Goal: Information Seeking & Learning: Learn about a topic

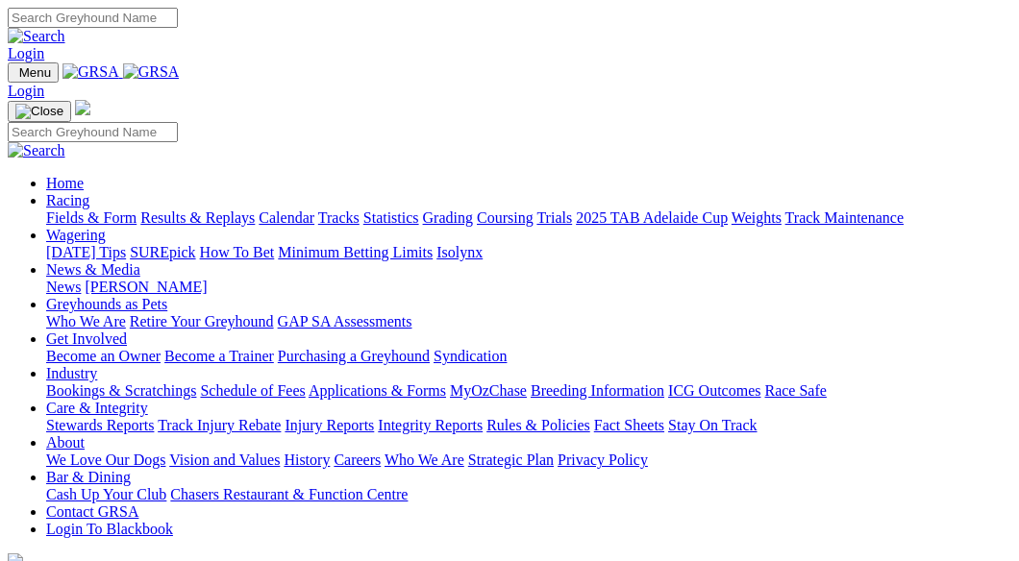
click at [98, 210] on link "Fields & Form" at bounding box center [91, 218] width 90 height 16
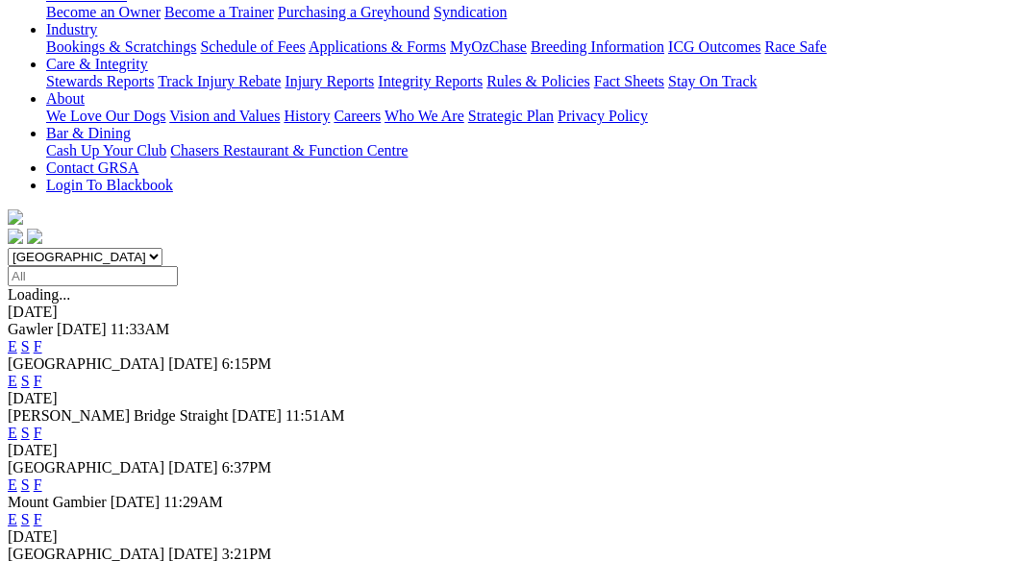
scroll to position [385, 0]
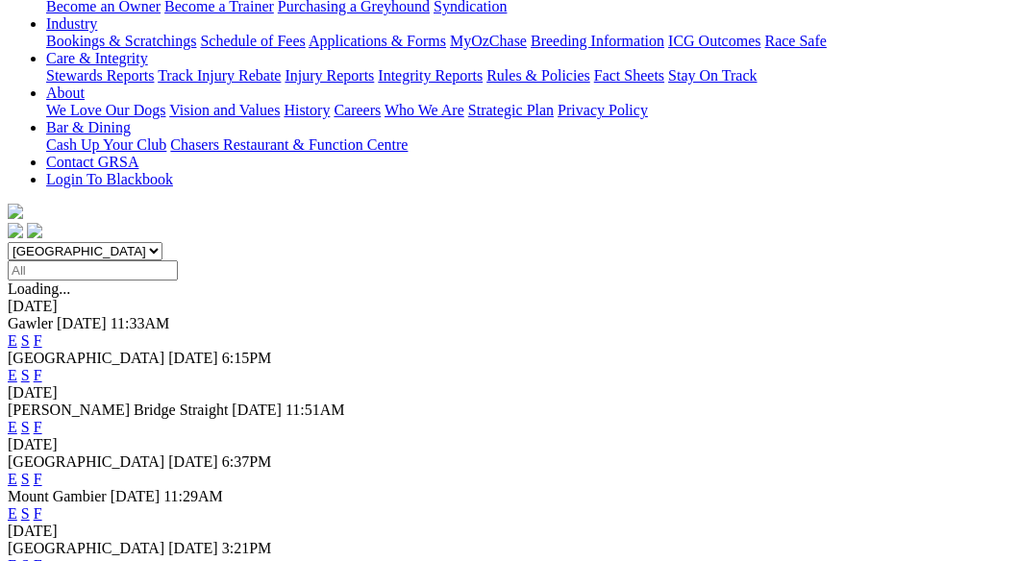
click at [42, 506] on link "F" at bounding box center [38, 514] width 9 height 16
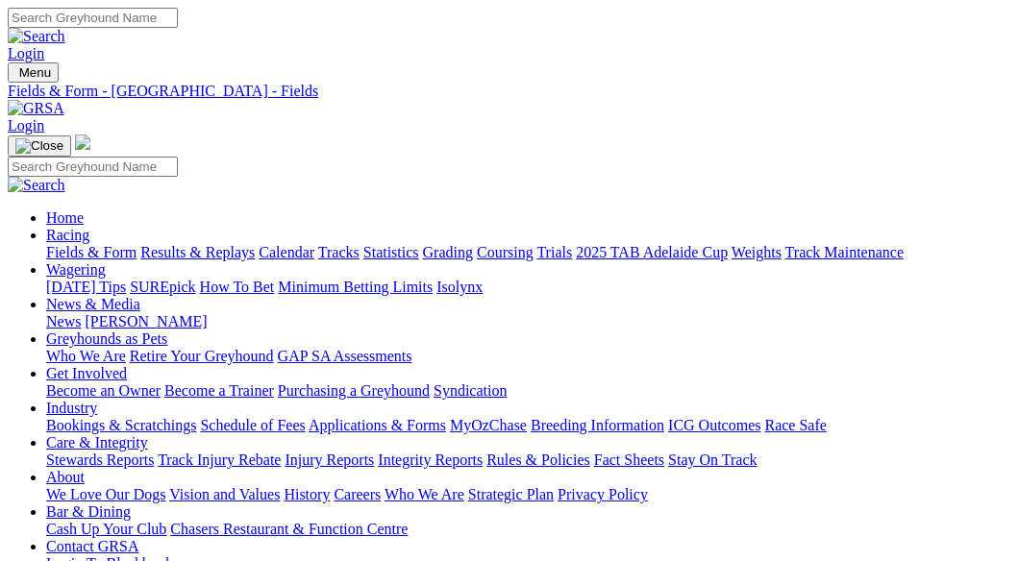
click at [67, 244] on link "Fields & Form" at bounding box center [91, 252] width 90 height 16
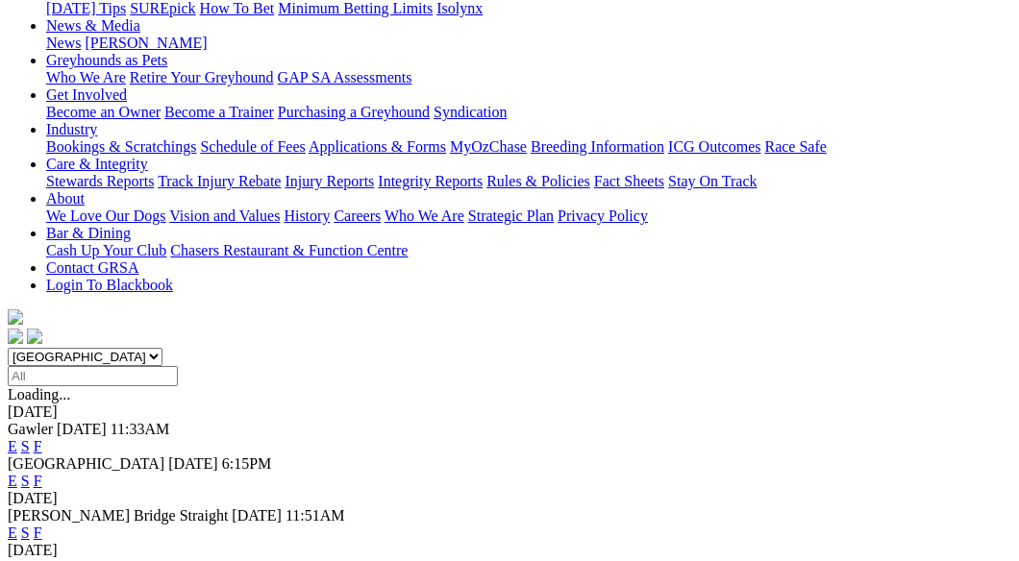
scroll to position [577, 0]
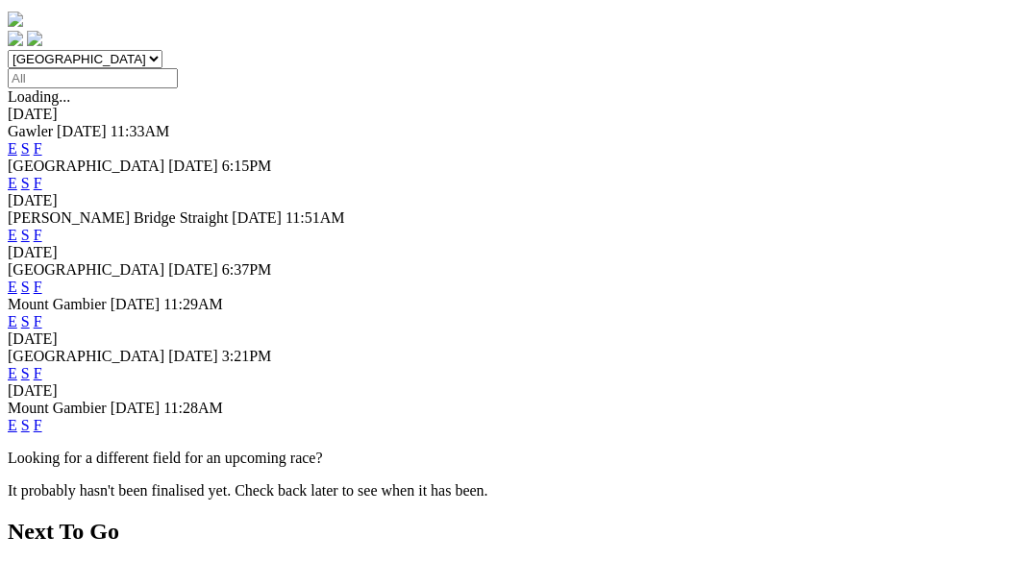
click at [42, 417] on link "F" at bounding box center [38, 425] width 9 height 16
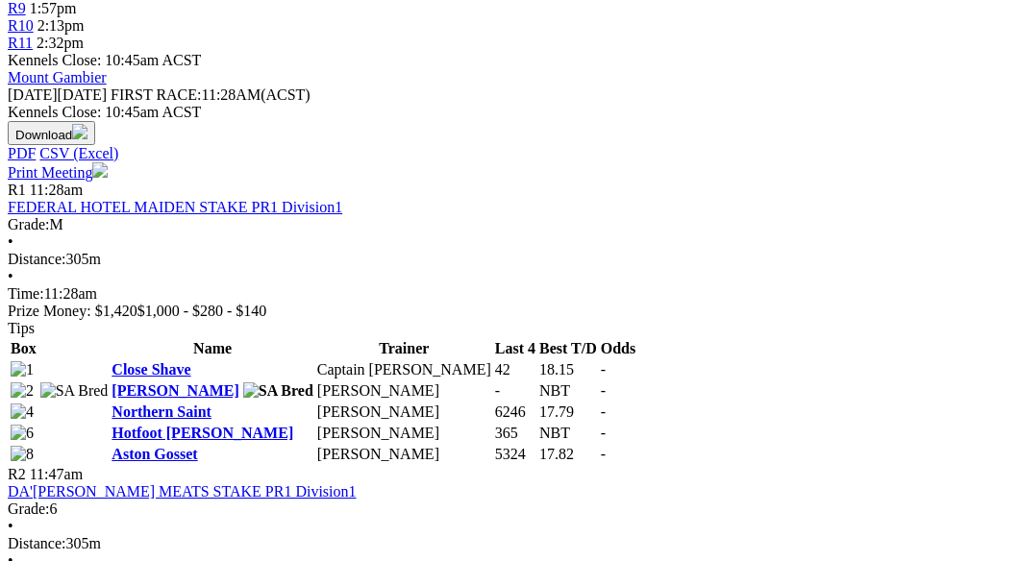
scroll to position [865, 0]
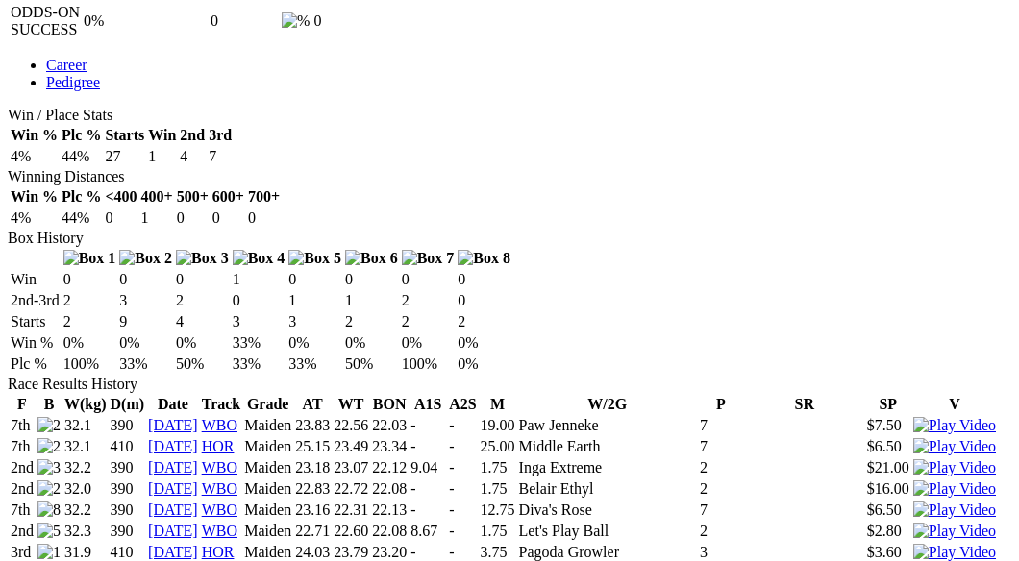
scroll to position [1154, 0]
